Goal: Information Seeking & Learning: Learn about a topic

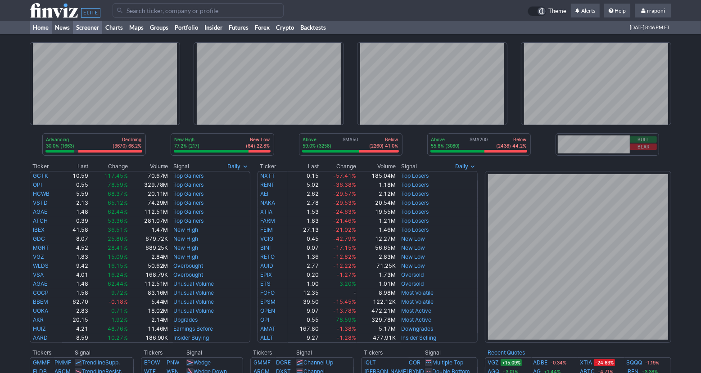
click at [77, 30] on link "Screener" at bounding box center [87, 28] width 29 height 14
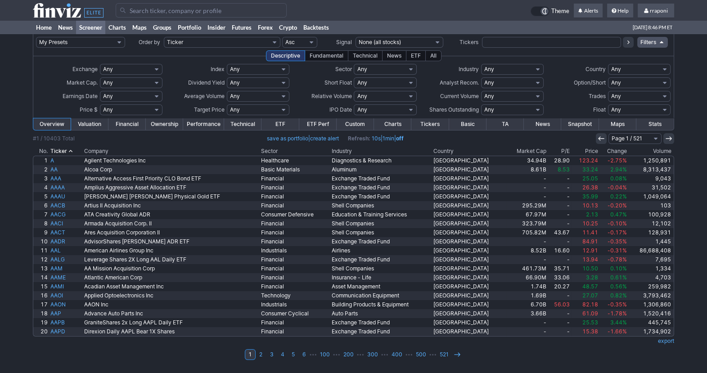
click at [497, 46] on input "text" at bounding box center [551, 42] width 139 height 11
type input "dust"
click at [628, 43] on icon at bounding box center [628, 42] width 7 height 7
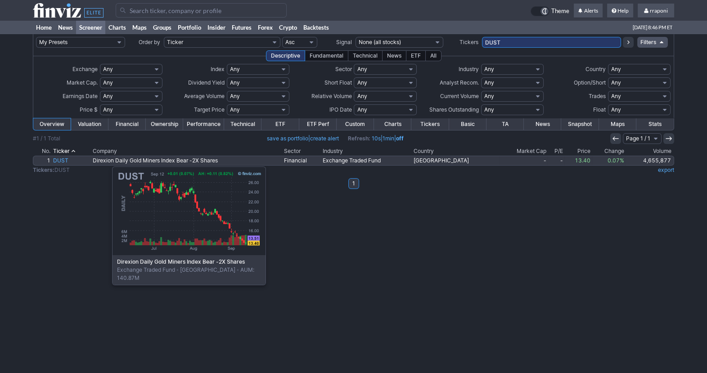
click at [67, 162] on link "DUST" at bounding box center [72, 160] width 40 height 9
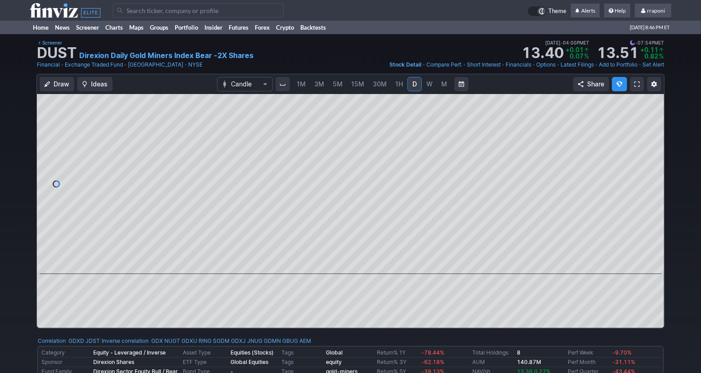
click at [430, 89] on link "W" at bounding box center [429, 84] width 14 height 14
click at [441, 86] on span "M" at bounding box center [444, 84] width 6 height 8
click at [422, 86] on link "W" at bounding box center [429, 84] width 14 height 14
click at [415, 85] on span "D" at bounding box center [414, 84] width 5 height 8
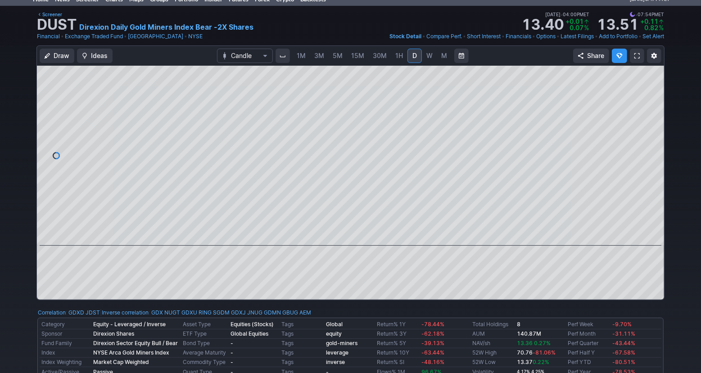
scroll to position [19, 0]
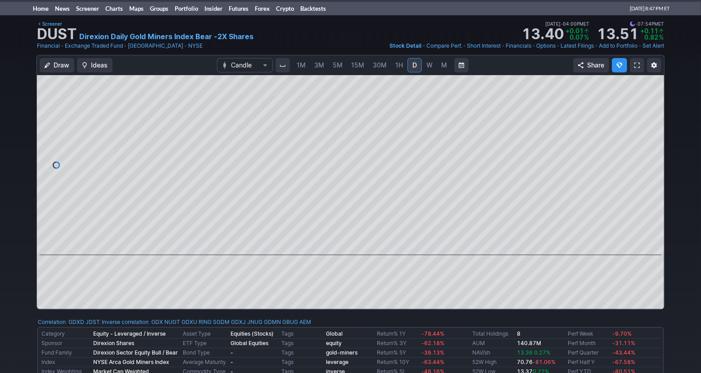
click at [397, 64] on span "1H" at bounding box center [399, 65] width 8 height 8
click at [388, 64] on link "30M" at bounding box center [380, 65] width 22 height 14
click at [365, 65] on link "15M" at bounding box center [357, 65] width 21 height 14
click at [339, 64] on span "5M" at bounding box center [338, 65] width 10 height 8
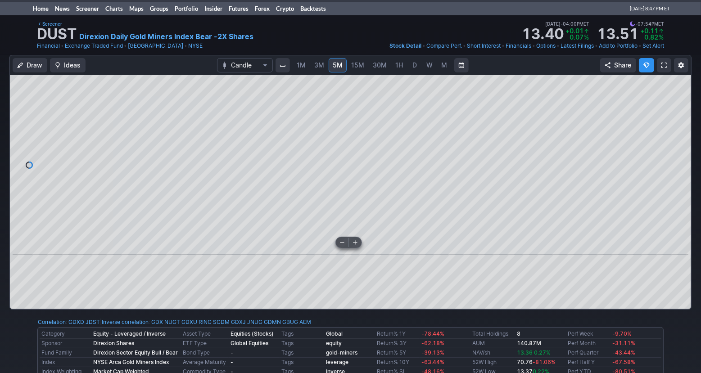
click at [339, 242] on span at bounding box center [342, 242] width 12 height 7
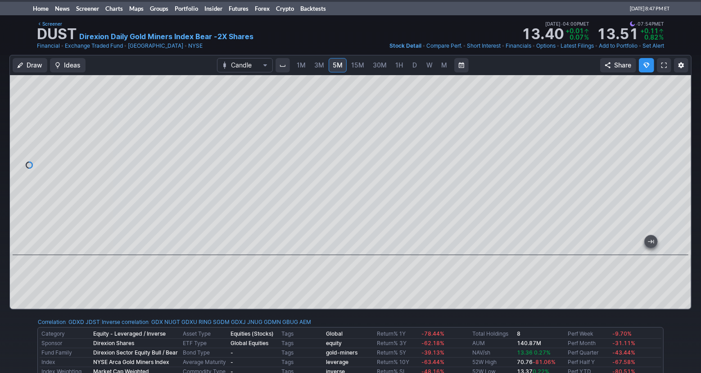
click at [358, 65] on span "15M" at bounding box center [357, 65] width 13 height 8
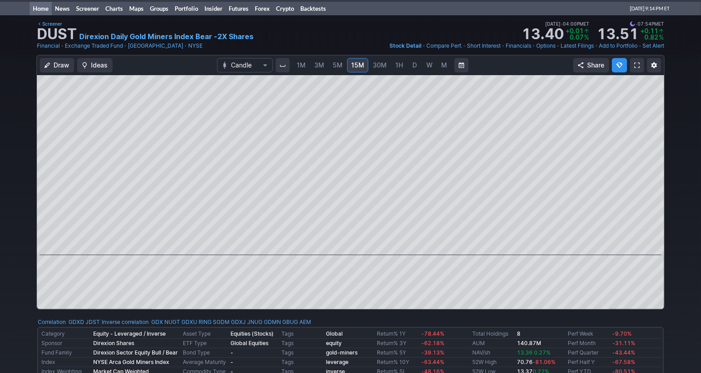
click at [44, 10] on link "Home" at bounding box center [41, 9] width 22 height 14
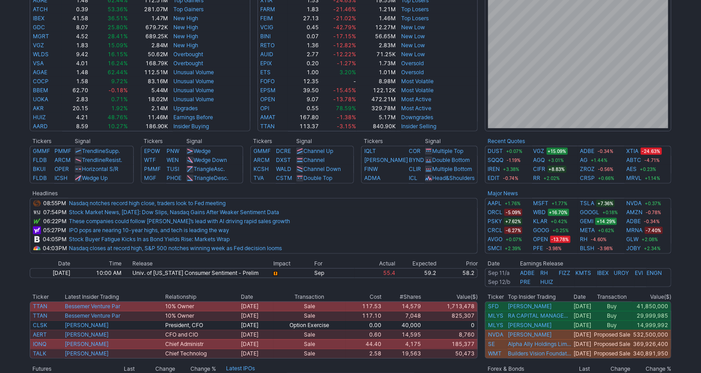
scroll to position [200, 0]
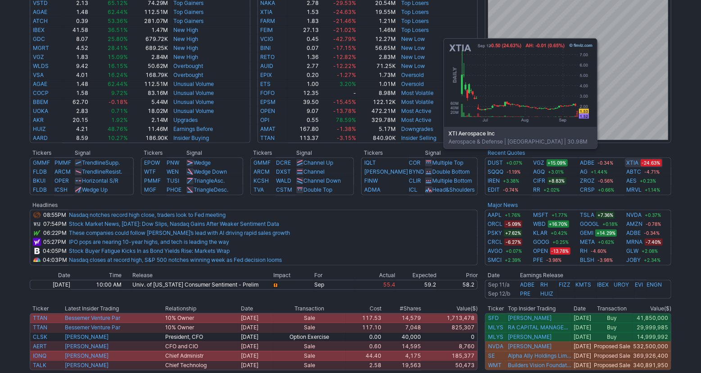
click at [637, 162] on link "XTIA" at bounding box center [633, 162] width 12 height 9
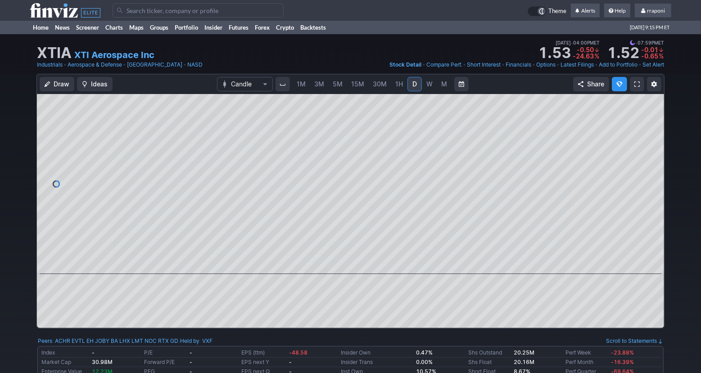
scroll to position [24, 0]
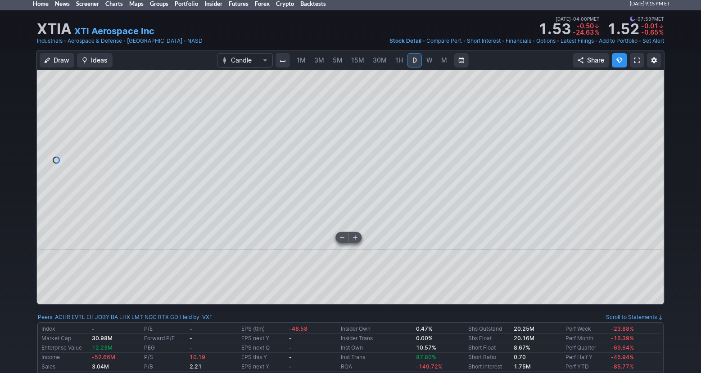
click at [341, 236] on span at bounding box center [342, 237] width 12 height 7
click at [400, 64] on link "1H" at bounding box center [399, 60] width 16 height 14
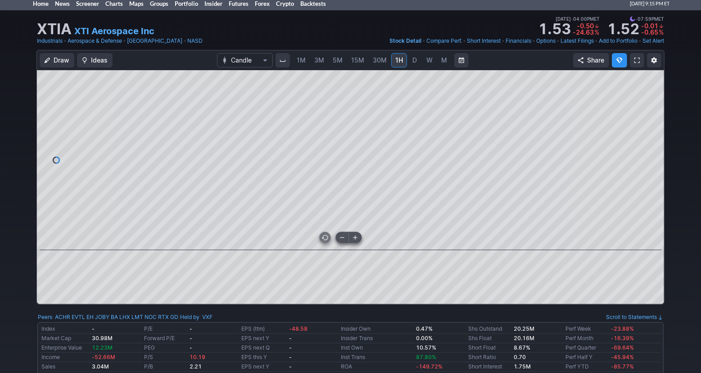
click at [340, 237] on span at bounding box center [342, 237] width 12 height 7
